Goal: Find specific page/section: Find specific page/section

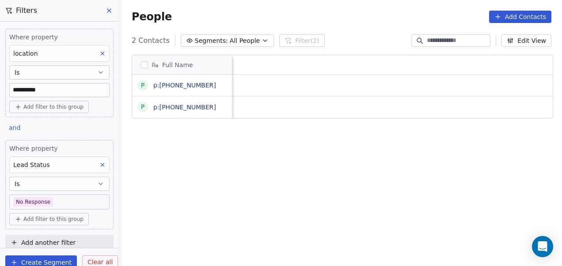
scroll to position [227, 436]
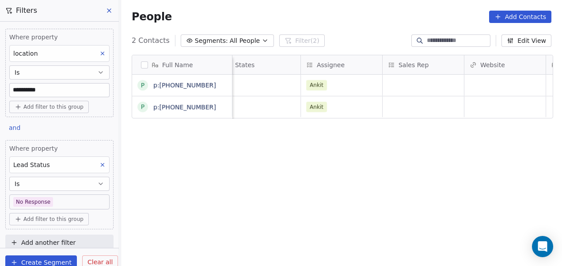
click at [37, 87] on input "**********" at bounding box center [59, 89] width 99 height 13
type input "********"
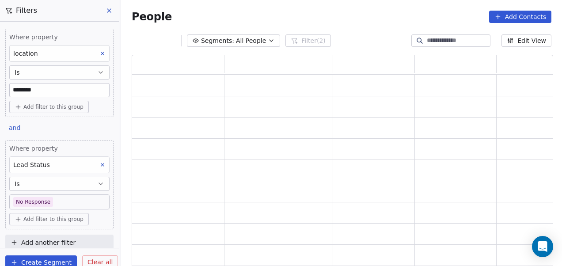
scroll to position [206, 414]
click at [76, 129] on div "Where property location Is ******** Add filter to this group and Where property…" at bounding box center [59, 135] width 119 height 226
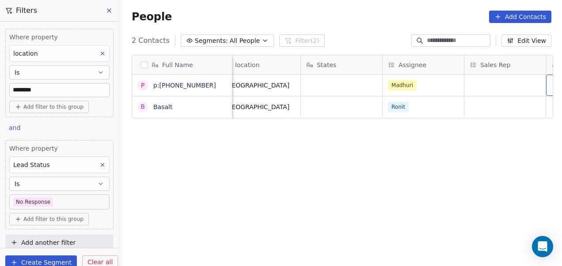
scroll to position [0, 830]
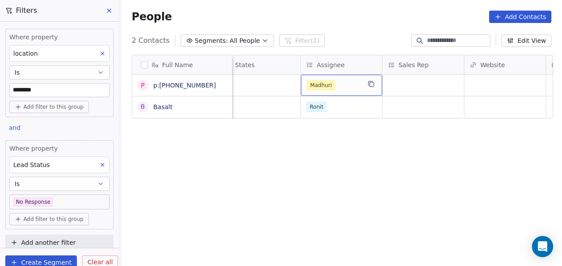
click at [358, 84] on div "Madhuri" at bounding box center [334, 85] width 54 height 11
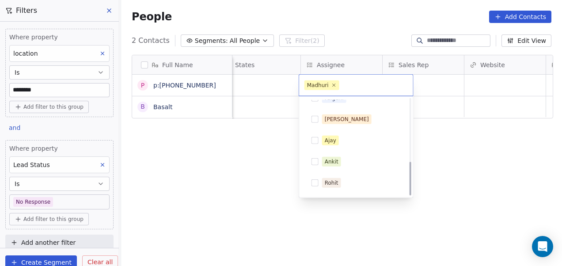
scroll to position [178, 0]
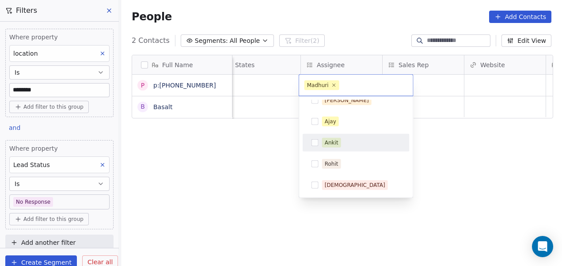
click at [357, 142] on div "Ankit" at bounding box center [361, 143] width 79 height 10
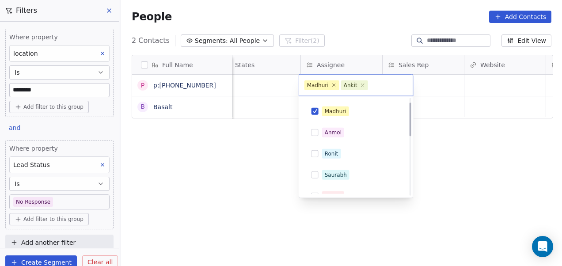
scroll to position [0, 0]
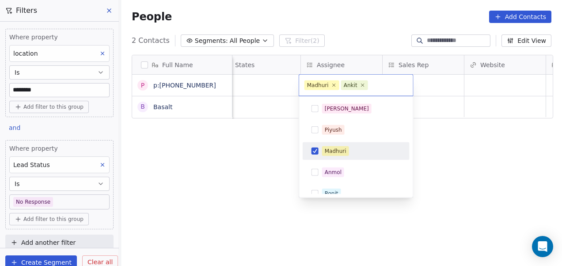
click at [359, 151] on div "Madhuri" at bounding box center [361, 151] width 79 height 10
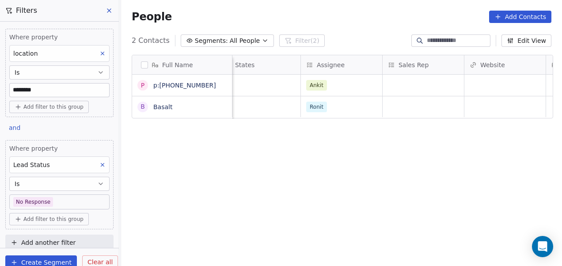
click at [260, 151] on html "On2Cook India Pvt. Ltd. Contacts People Marketing Workflows Campaigns Sales Pip…" at bounding box center [281, 133] width 562 height 266
click at [339, 106] on div "Ronit" at bounding box center [334, 107] width 54 height 11
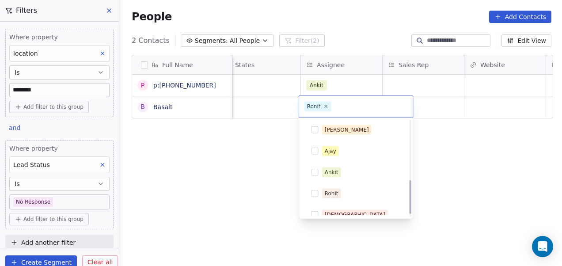
scroll to position [170, 0]
click at [349, 168] on div "Ankit" at bounding box center [361, 172] width 79 height 10
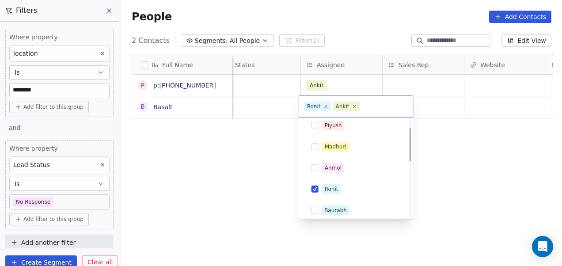
scroll to position [23, 0]
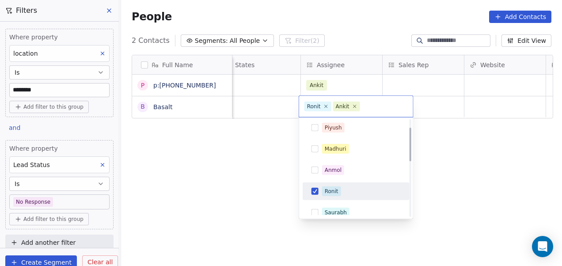
click at [351, 193] on div "Ronit" at bounding box center [361, 191] width 79 height 10
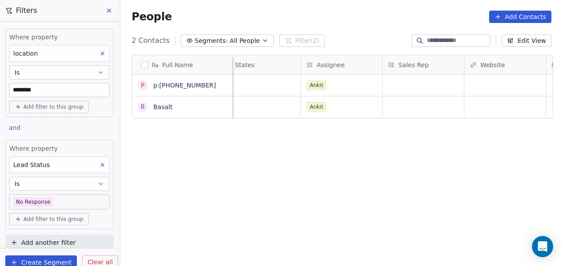
click at [229, 171] on html "On2Cook India Pvt. Ltd. Contacts People Marketing Workflows Campaigns Sales Pip…" at bounding box center [281, 133] width 562 height 266
